Goal: Task Accomplishment & Management: Use online tool/utility

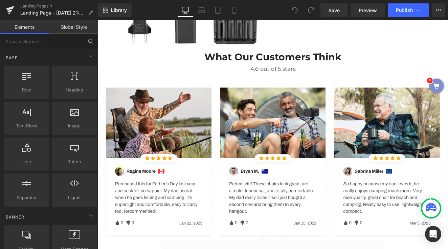
click at [88, 43] on icon at bounding box center [91, 41] width 6 height 6
click at [90, 38] on icon at bounding box center [91, 41] width 6 height 6
click at [72, 39] on input "text" at bounding box center [41, 41] width 83 height 15
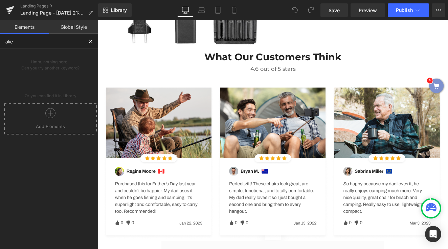
click at [54, 118] on div at bounding box center [50, 115] width 89 height 15
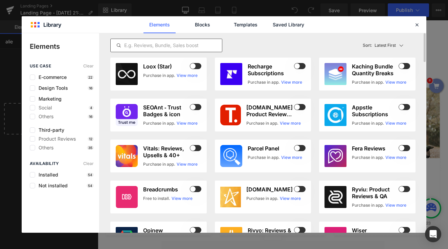
type input "alie"
click at [162, 44] on input "text" at bounding box center [166, 45] width 111 height 8
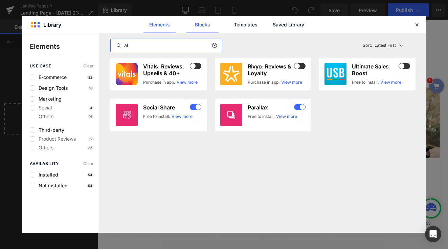
type input "a"
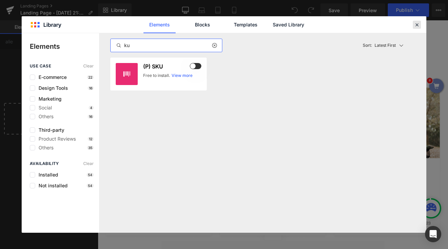
type input "ku"
click at [418, 24] on icon at bounding box center [417, 25] width 6 height 6
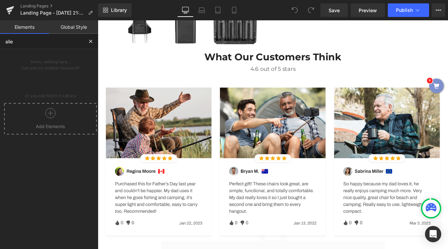
click at [46, 42] on input "alie" at bounding box center [41, 41] width 83 height 15
type input "k"
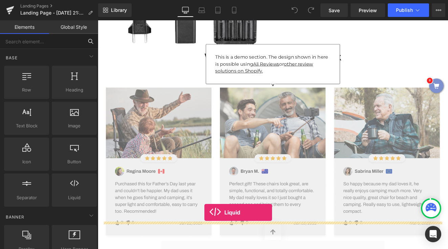
drag, startPoint x: 173, startPoint y: 211, endPoint x: 222, endPoint y: 245, distance: 59.5
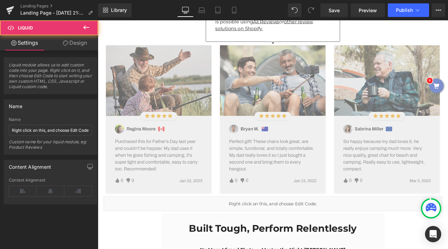
scroll to position [1794, 0]
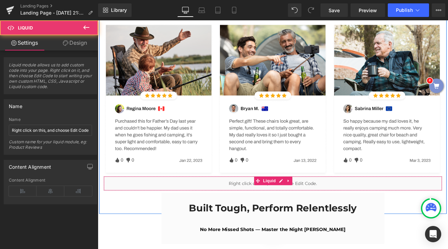
click at [266, 202] on div "Liquid" at bounding box center [303, 210] width 396 height 17
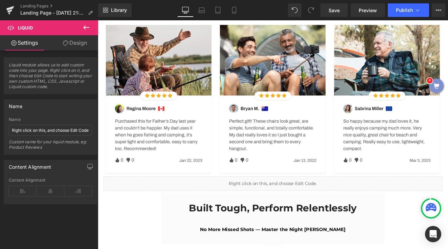
click at [86, 28] on icon at bounding box center [86, 27] width 8 height 8
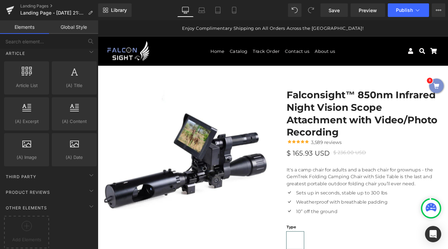
scroll to position [1221, 0]
click at [45, 169] on div "Third Party" at bounding box center [50, 176] width 95 height 14
click at [53, 170] on div "Third Party" at bounding box center [50, 176] width 95 height 14
click at [50, 189] on span "Product Reviews" at bounding box center [28, 192] width 46 height 6
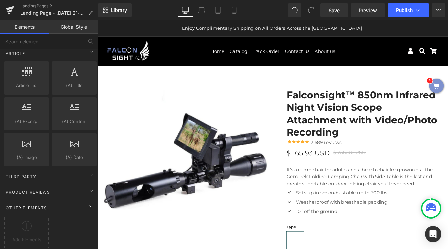
click at [52, 202] on div "Other Elements" at bounding box center [50, 208] width 95 height 14
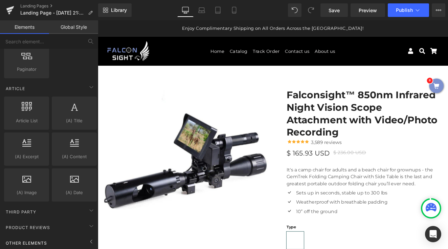
click at [78, 238] on div "Other Elements" at bounding box center [50, 243] width 95 height 14
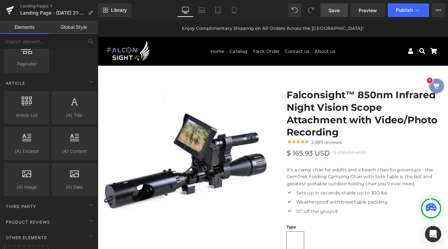
click at [340, 7] on span "Save" at bounding box center [333, 10] width 11 height 7
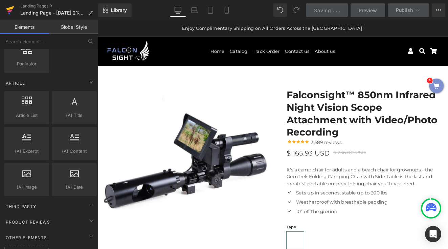
click at [13, 9] on icon at bounding box center [10, 10] width 8 height 17
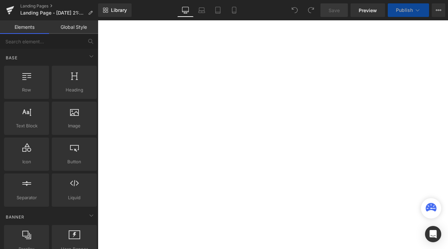
click at [45, 43] on input "text" at bounding box center [41, 41] width 83 height 15
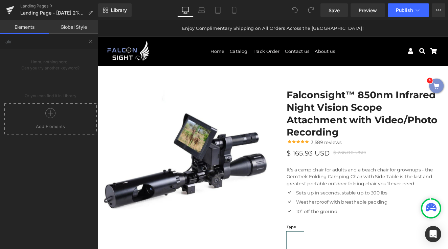
type input "alir"
click at [49, 114] on icon at bounding box center [50, 113] width 10 height 10
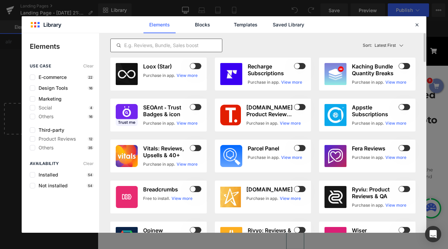
click at [194, 42] on input "text" at bounding box center [166, 45] width 111 height 8
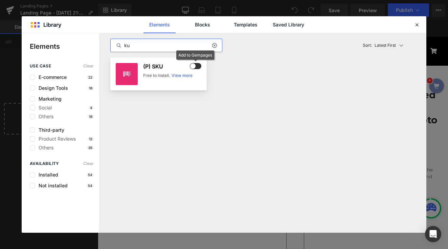
click at [197, 65] on span at bounding box center [196, 66] width 12 height 6
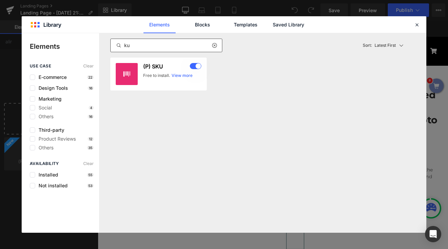
click at [142, 45] on input "ku" at bounding box center [166, 45] width 111 height 8
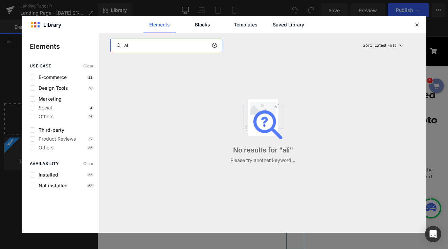
type input "a"
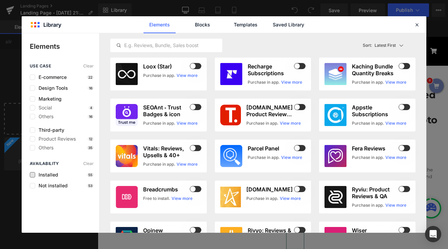
click at [41, 173] on span "Installed" at bounding box center [46, 174] width 23 height 5
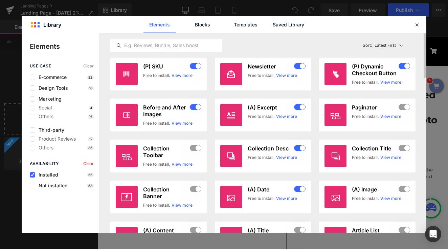
click at [34, 178] on div "Availability Clear Installed 55 Not installed 53" at bounding box center [60, 174] width 77 height 27
click at [31, 175] on icon at bounding box center [32, 175] width 3 height 0
click at [32, 175] on input "checkbox" at bounding box center [32, 175] width 0 height 0
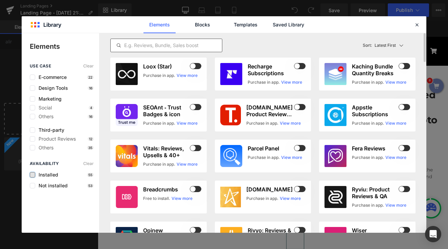
click at [148, 40] on div at bounding box center [166, 46] width 112 height 14
click at [148, 44] on input "text" at bounding box center [166, 45] width 111 height 8
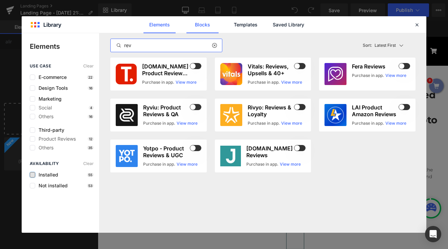
type input "rev"
click at [203, 25] on link "Blocks" at bounding box center [202, 24] width 32 height 17
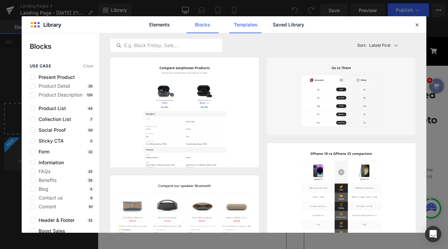
click at [251, 24] on link "Templates" at bounding box center [245, 24] width 32 height 17
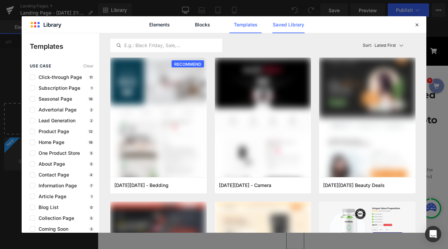
click at [293, 25] on link "Saved Library" at bounding box center [288, 24] width 32 height 17
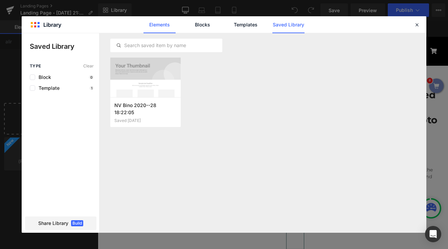
click at [165, 26] on link "Elements" at bounding box center [159, 24] width 32 height 17
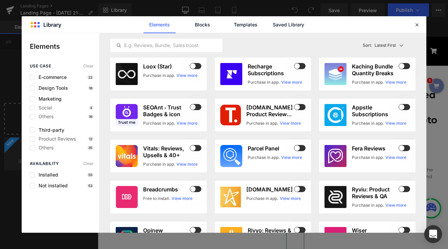
click at [434, 234] on icon "Open Intercom Messenger" at bounding box center [433, 233] width 8 height 9
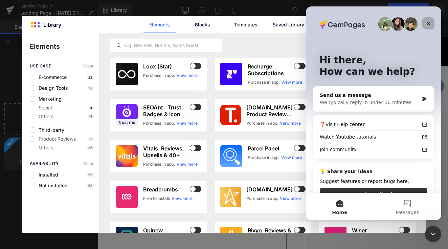
click at [427, 22] on icon "Close" at bounding box center [429, 24] width 4 height 4
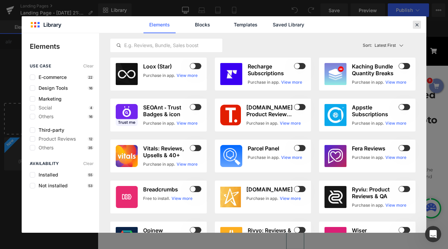
click at [417, 26] on icon at bounding box center [417, 25] width 6 height 6
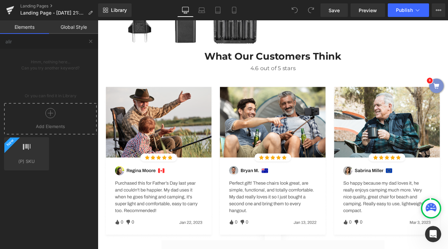
scroll to position [1721, 0]
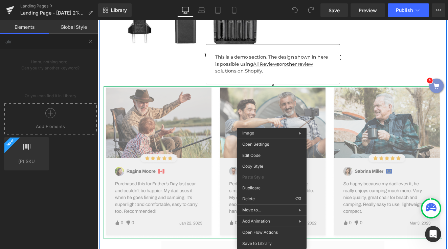
click at [362, 152] on img at bounding box center [303, 186] width 396 height 178
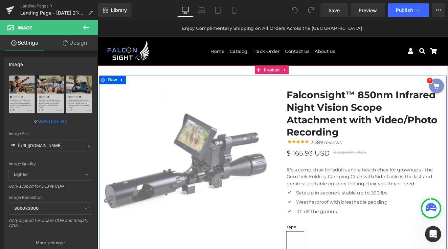
scroll to position [2, 0]
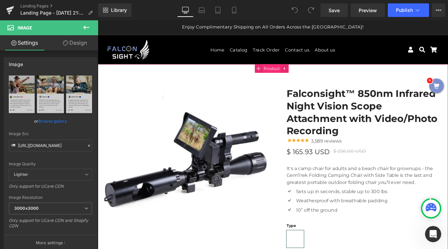
click at [303, 80] on span "Product" at bounding box center [301, 76] width 22 height 10
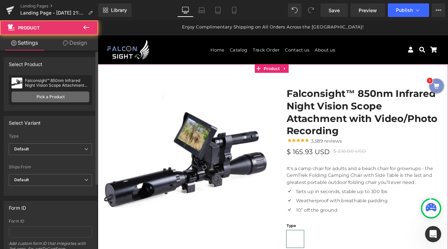
click at [66, 101] on link "Pick a Product" at bounding box center [51, 96] width 78 height 11
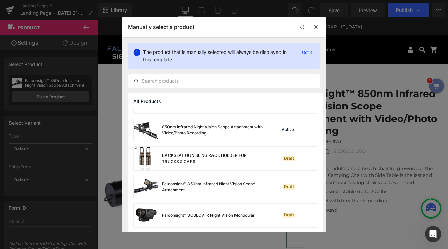
scroll to position [13, 0]
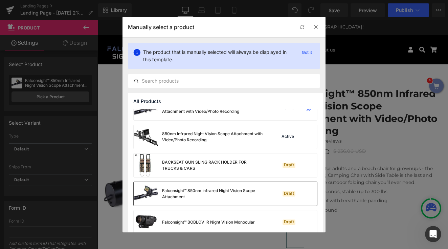
click at [212, 188] on div "Falconsight™ 850nm Infrared Night Vision Scope Attachment" at bounding box center [212, 193] width 101 height 12
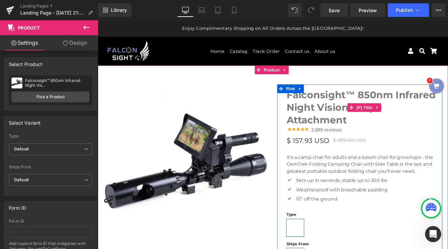
scroll to position [0, 0]
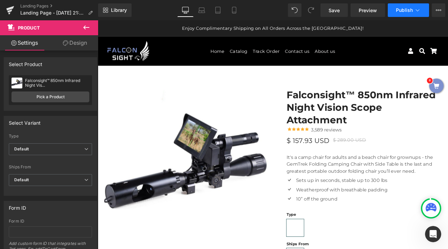
click at [405, 12] on span "Publish" at bounding box center [404, 9] width 17 height 5
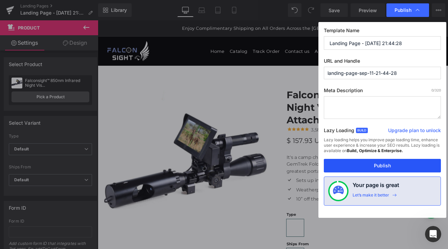
click at [388, 166] on button "Publish" at bounding box center [382, 166] width 117 height 14
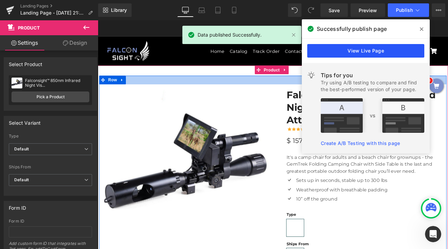
click at [376, 49] on link "View Live Page" at bounding box center [365, 51] width 117 height 14
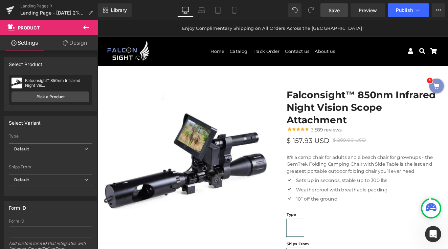
click at [330, 14] on link "Save" at bounding box center [333, 10] width 27 height 14
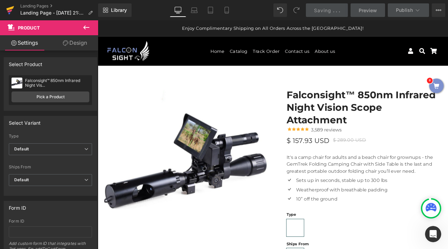
click at [4, 9] on link at bounding box center [10, 10] width 20 height 20
